Goal: Entertainment & Leisure: Consume media (video, audio)

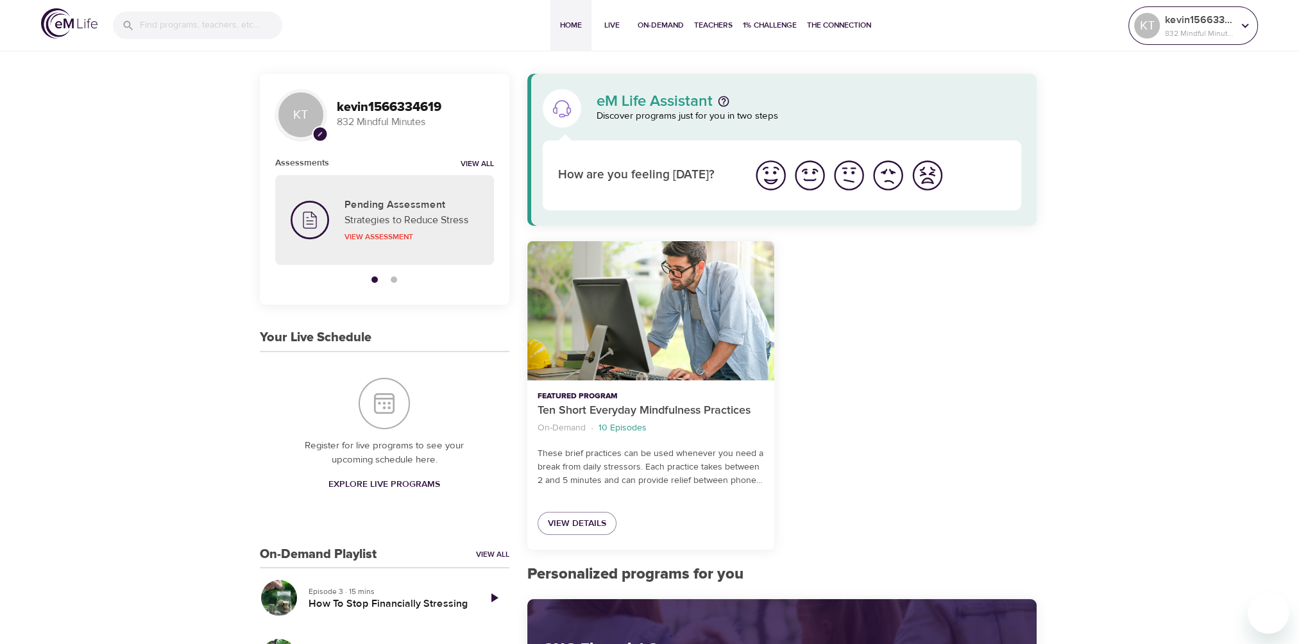
click at [1225, 23] on p "kevin1566334619" at bounding box center [1199, 19] width 68 height 15
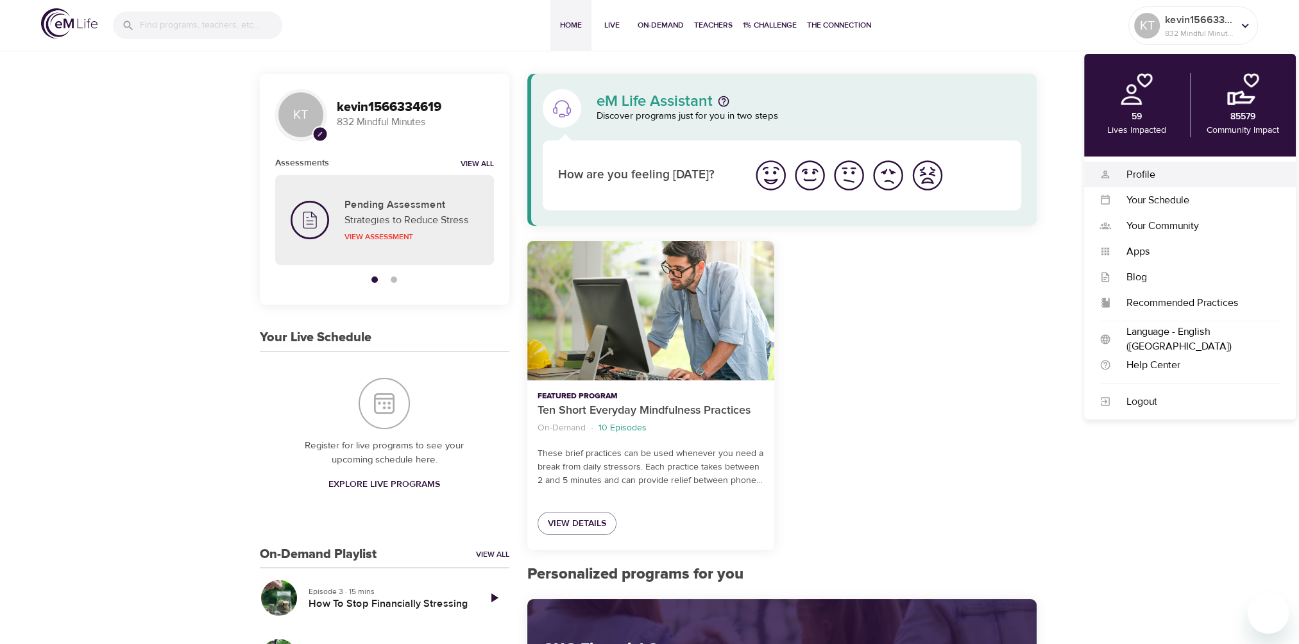
click at [1152, 175] on div "Profile" at bounding box center [1195, 174] width 169 height 15
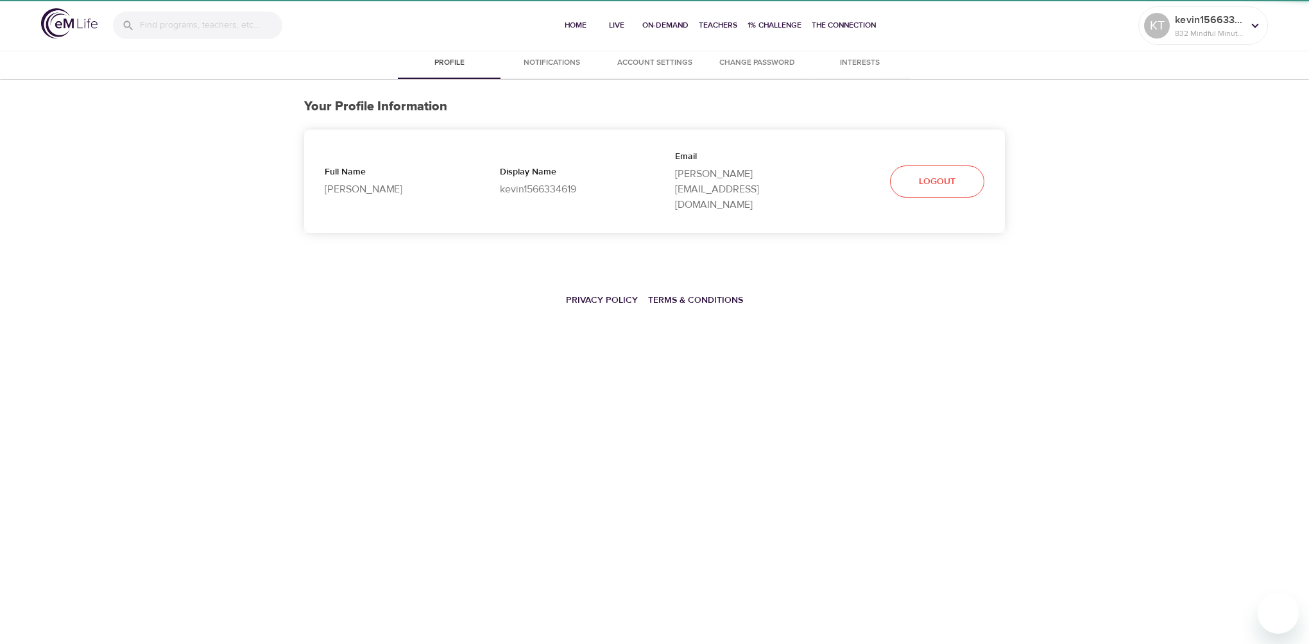
select select "10"
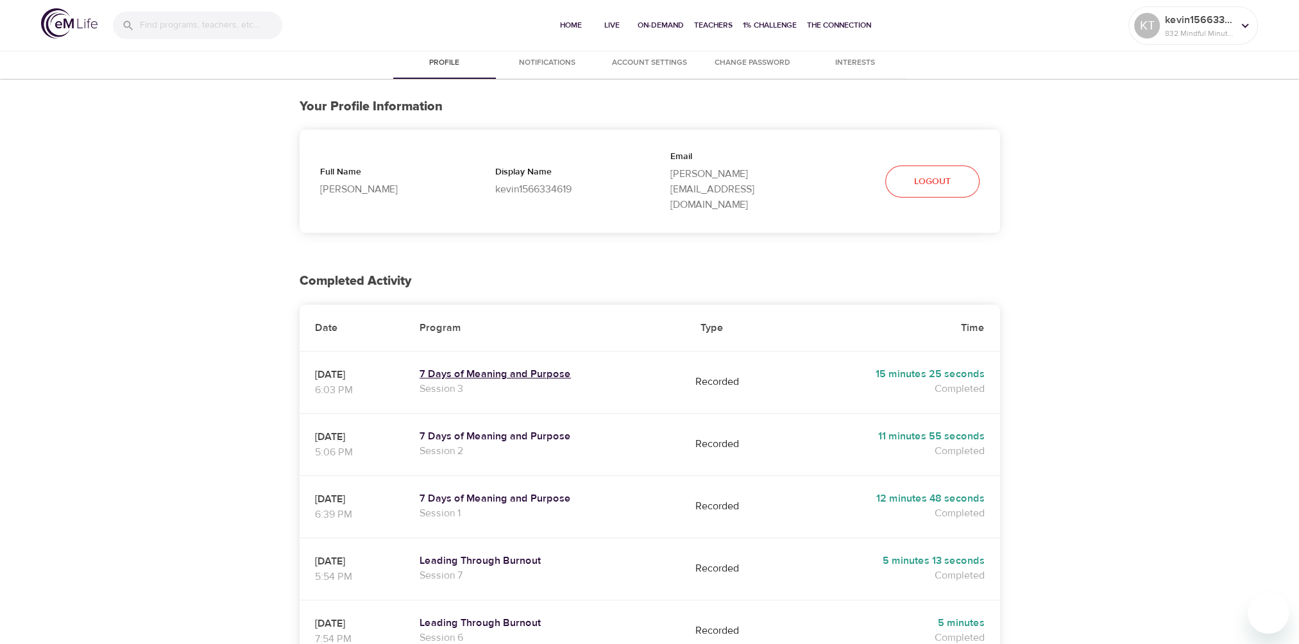
click at [518, 368] on h5 "7 Days of Meaning and Purpose" at bounding box center [545, 374] width 250 height 13
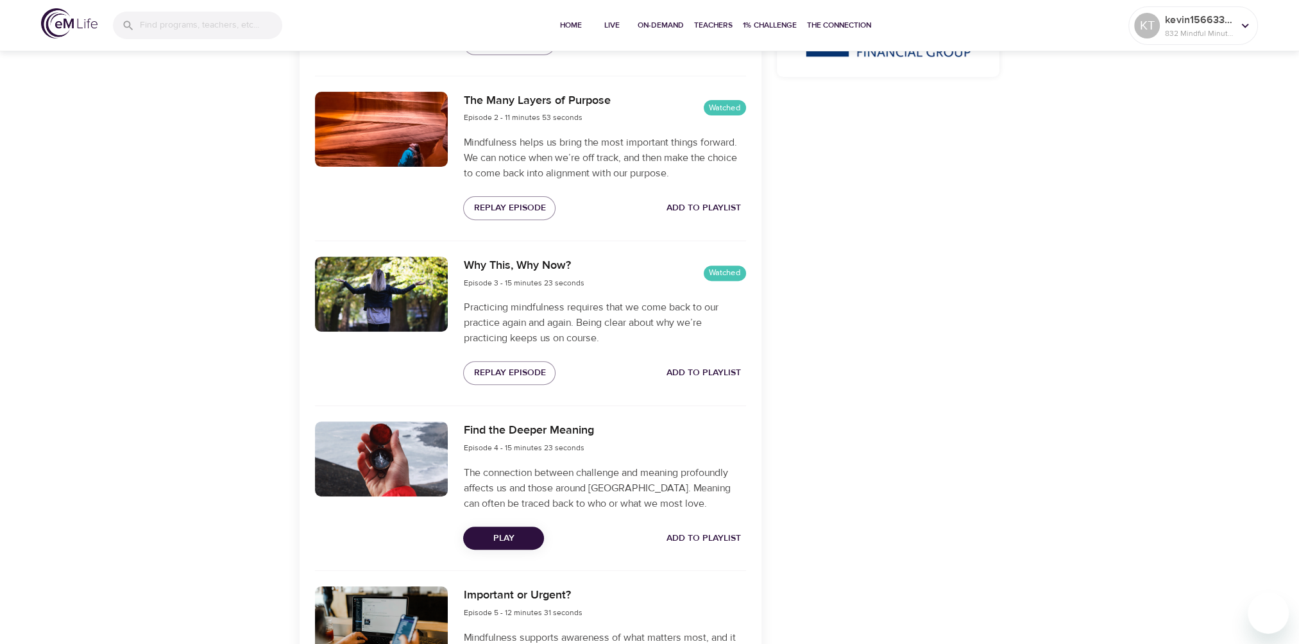
scroll to position [642, 0]
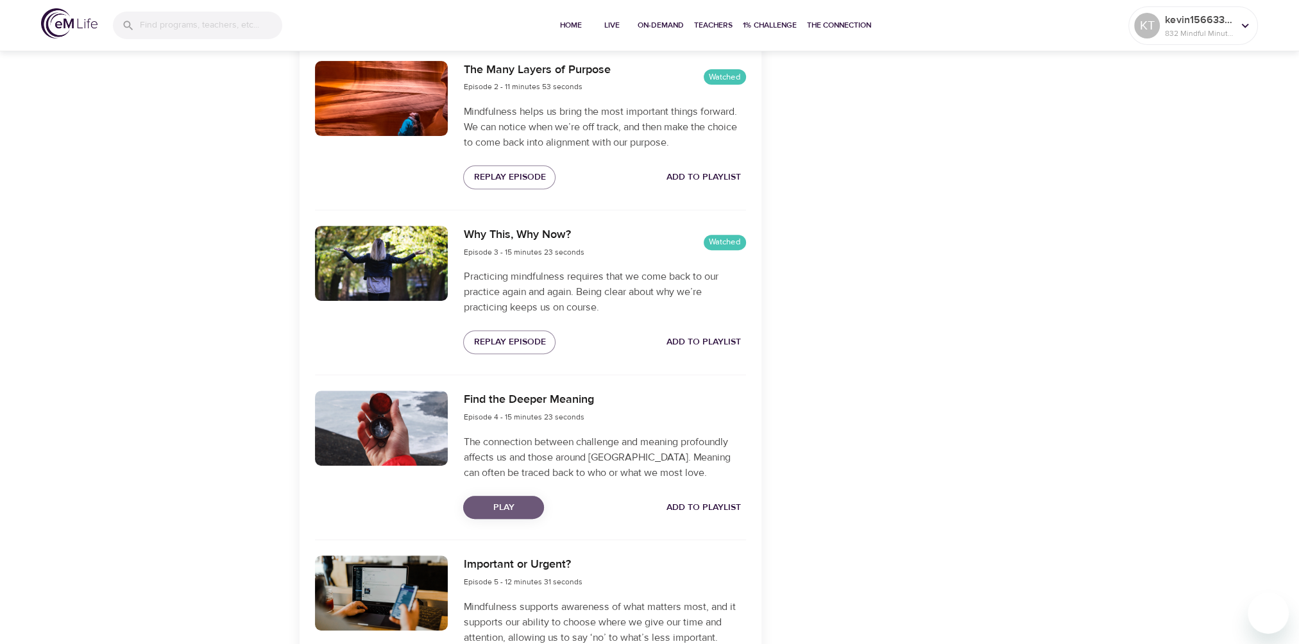
click at [516, 505] on span "Play" at bounding box center [504, 508] width 60 height 16
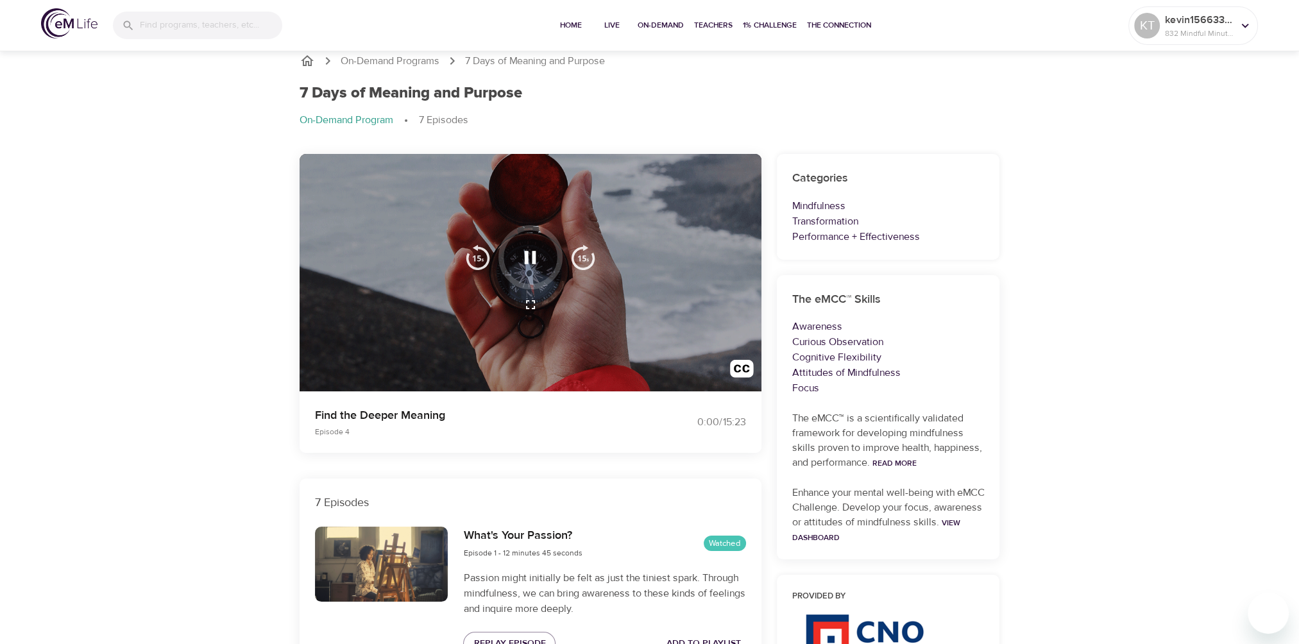
scroll to position [0, 0]
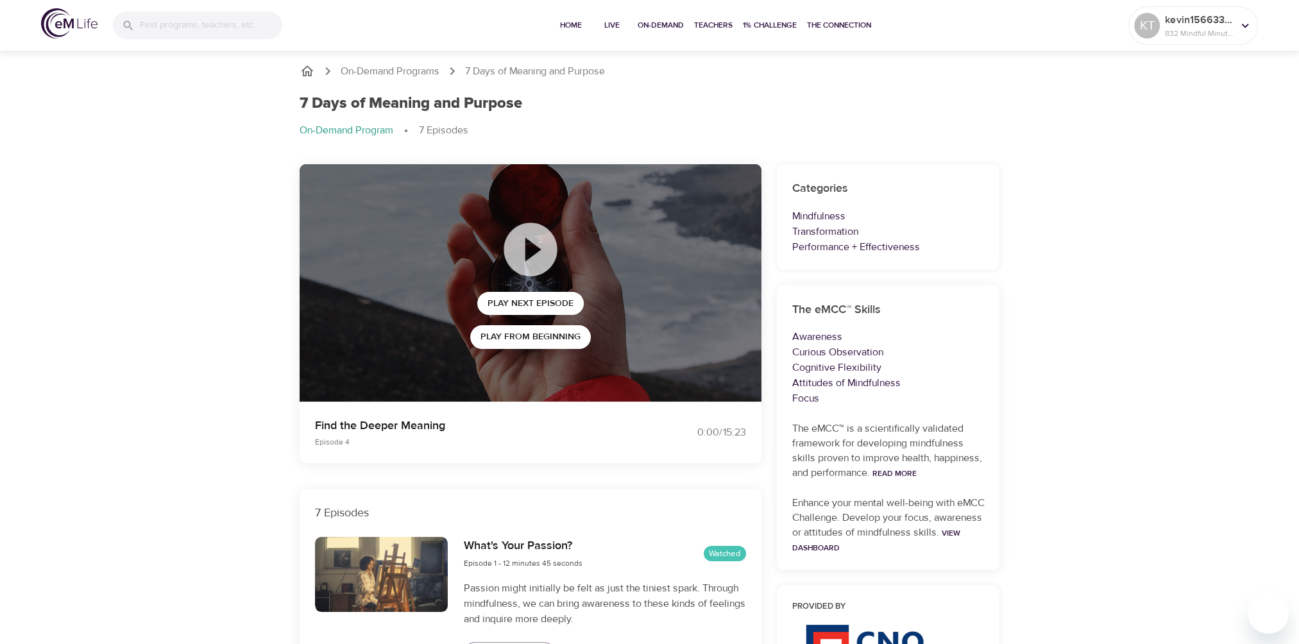
drag, startPoint x: 1131, startPoint y: 319, endPoint x: 1013, endPoint y: 78, distance: 268.6
